Goal: Transaction & Acquisition: Obtain resource

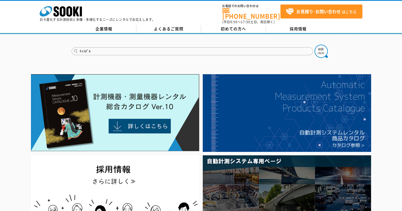
type input "ｷｬｽﾎﾟﾙ"
click at [314, 45] on button at bounding box center [320, 51] width 13 height 13
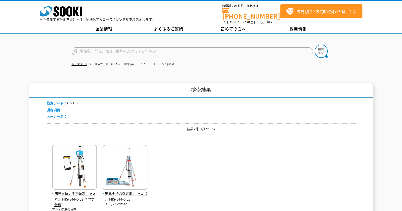
scroll to position [26, 0]
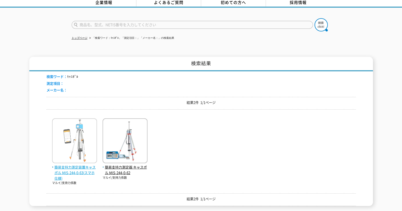
click at [72, 144] on img at bounding box center [74, 141] width 45 height 46
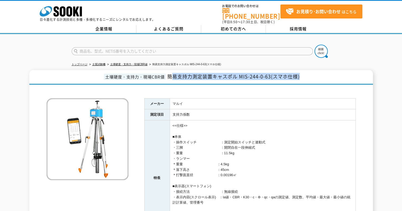
drag, startPoint x: 170, startPoint y: 73, endPoint x: 324, endPoint y: 73, distance: 153.4
click at [324, 73] on h1 "土壌硬度・支持力・現場CBR値 簡易支持力測定装置キャスポル MIS-244-0-63(スマホ仕様)" at bounding box center [200, 77] width 343 height 15
click at [153, 79] on h1 "土壌硬度・支持力・現場CBR値 簡易支持力測定装置キャスポル MIS-244-0-63(スマホ仕様)" at bounding box center [200, 77] width 343 height 15
drag, startPoint x: 168, startPoint y: 73, endPoint x: 316, endPoint y: 73, distance: 148.2
click at [316, 73] on h1 "土壌硬度・支持力・現場CBR値 簡易支持力測定装置キャスポル MIS-244-0-63(スマホ仕様)" at bounding box center [200, 77] width 343 height 15
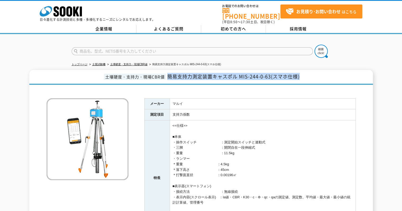
copy span "簡易支持力測定装置キャスポル MIS-244-0-63(スマホ仕様)"
